Goal: Information Seeking & Learning: Learn about a topic

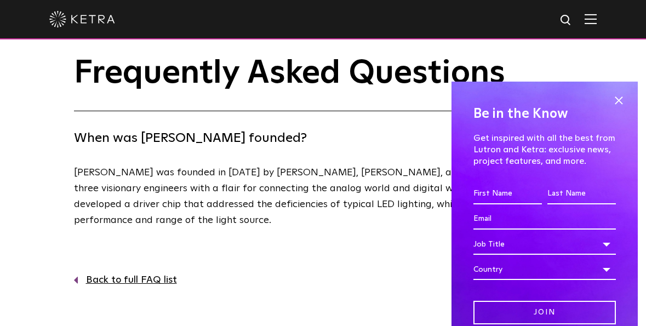
scroll to position [22, 0]
click at [610, 102] on span at bounding box center [618, 101] width 16 height 16
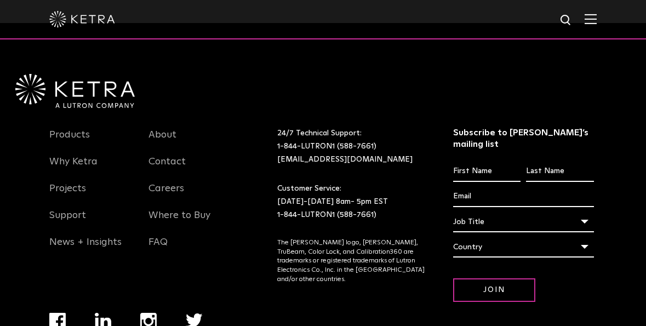
scroll to position [341, 0]
click at [164, 128] on link "About" at bounding box center [162, 140] width 28 height 25
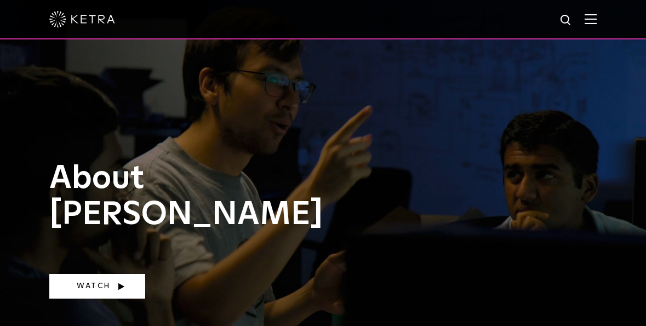
click at [89, 284] on link "Watch" at bounding box center [97, 286] width 96 height 25
